Goal: Task Accomplishment & Management: Use online tool/utility

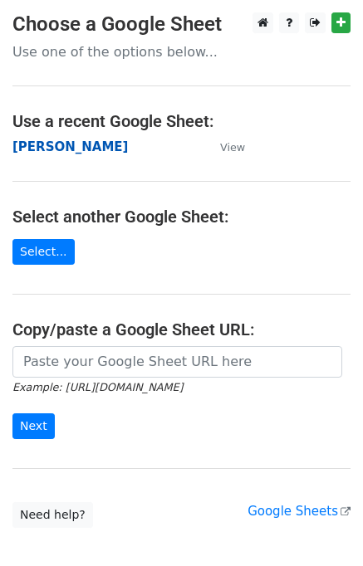
click at [26, 154] on strong "[PERSON_NAME]" at bounding box center [69, 146] width 115 height 15
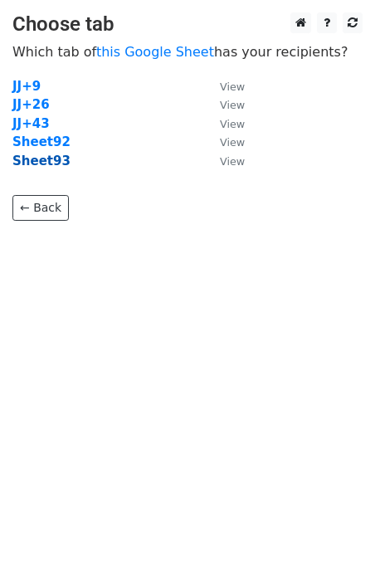
click at [56, 162] on strong "Sheet93" at bounding box center [41, 161] width 58 height 15
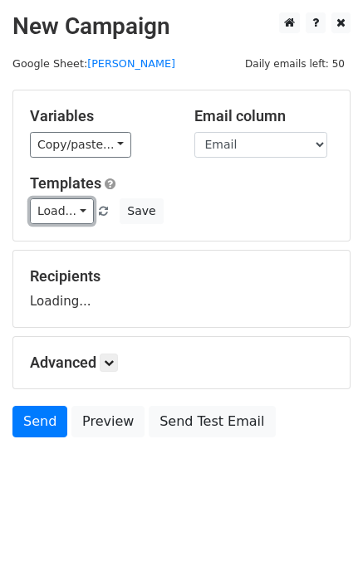
click at [58, 208] on link "Load..." at bounding box center [62, 211] width 64 height 26
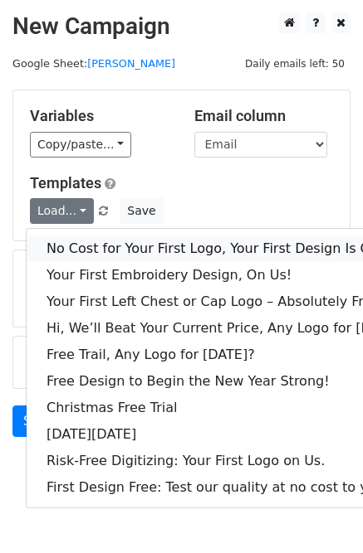
click at [114, 237] on link "No Cost for Your First Logo, Your First Design Is On Us!" at bounding box center [227, 249] width 401 height 27
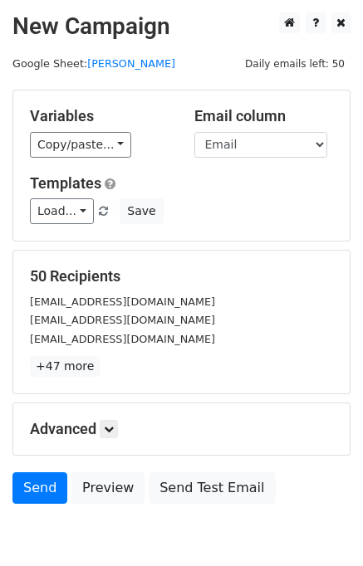
click at [54, 381] on div "50 Recipients info@patchprintship.com info@jcapparelny.com ranelsportswear@aol.…" at bounding box center [181, 322] width 336 height 143
click at [25, 485] on link "Send" at bounding box center [39, 488] width 55 height 32
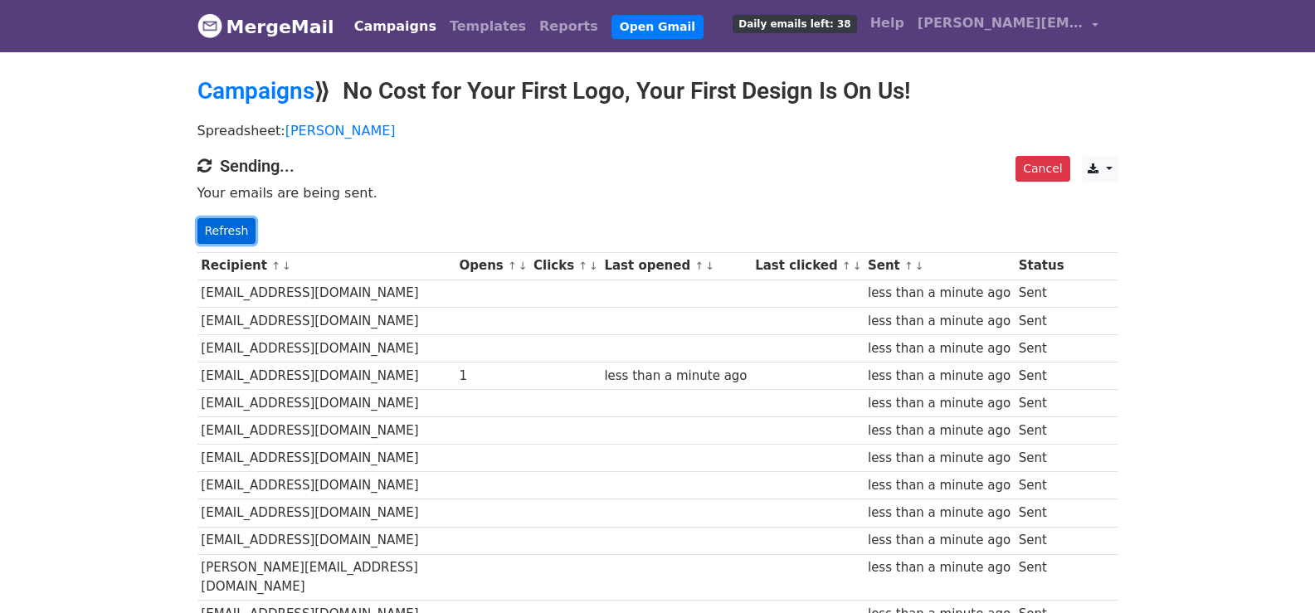
click at [226, 236] on link "Refresh" at bounding box center [226, 231] width 59 height 26
click at [242, 236] on link "Refresh" at bounding box center [226, 231] width 59 height 26
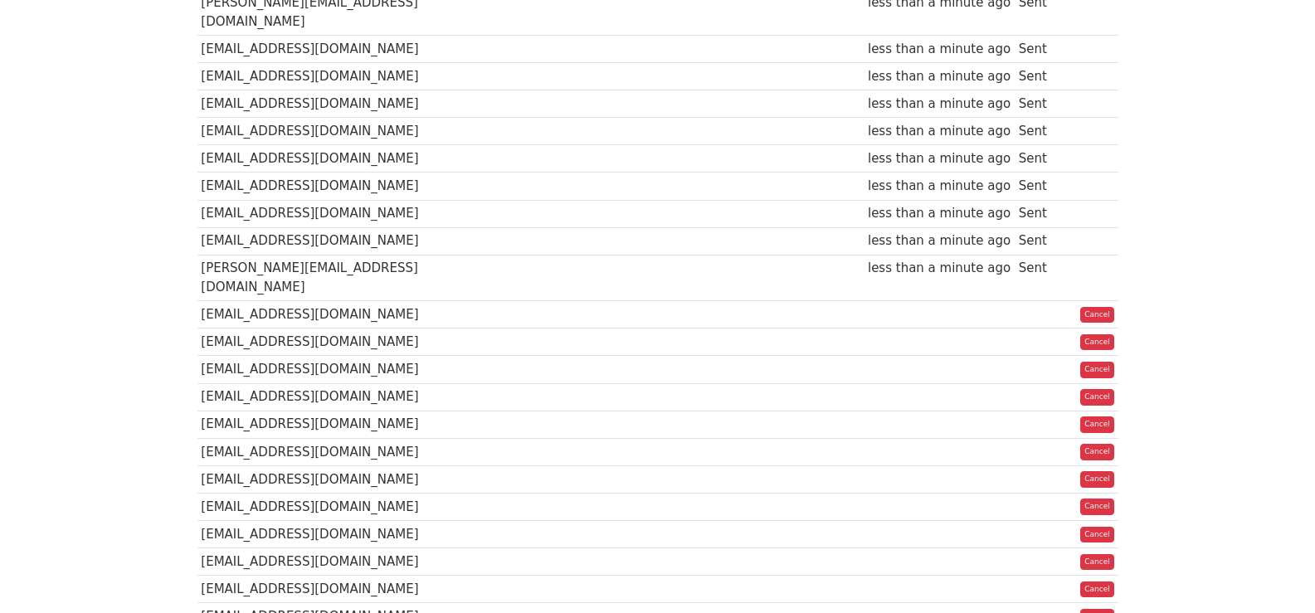
scroll to position [1193, 0]
